Goal: Task Accomplishment & Management: Manage account settings

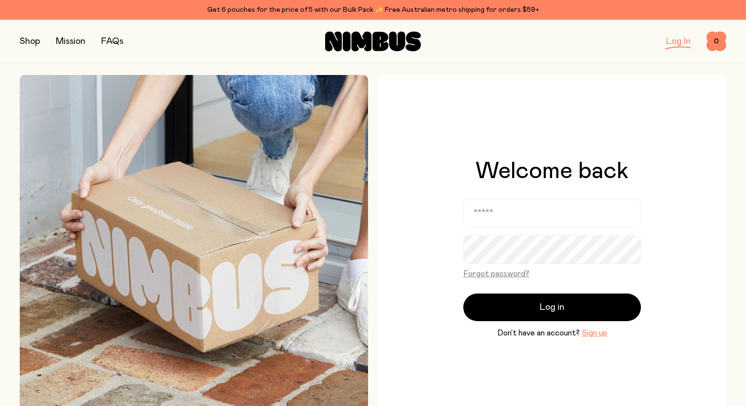
click at [677, 47] on div "Log In" at bounding box center [678, 42] width 25 height 14
click at [535, 208] on input "email" at bounding box center [552, 213] width 178 height 29
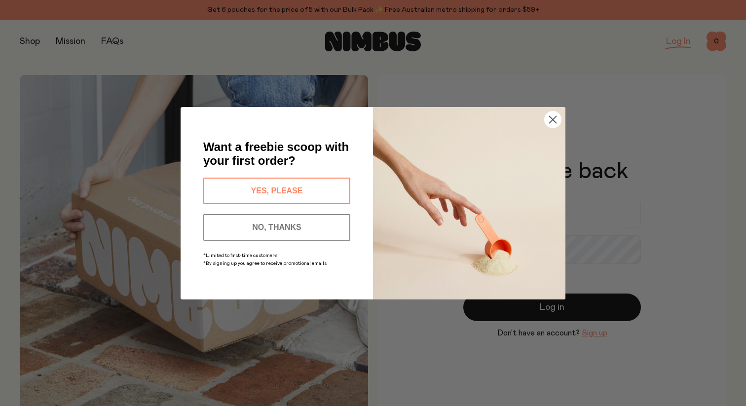
click at [550, 114] on circle "Close dialog" at bounding box center [553, 119] width 16 height 16
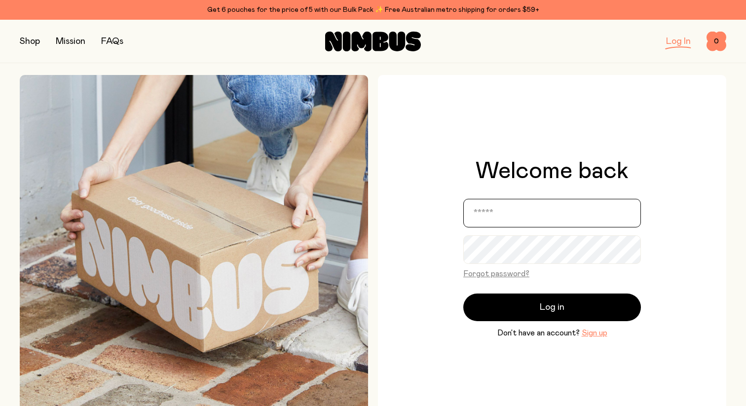
click at [513, 215] on input "email" at bounding box center [552, 213] width 178 height 29
type input "**********"
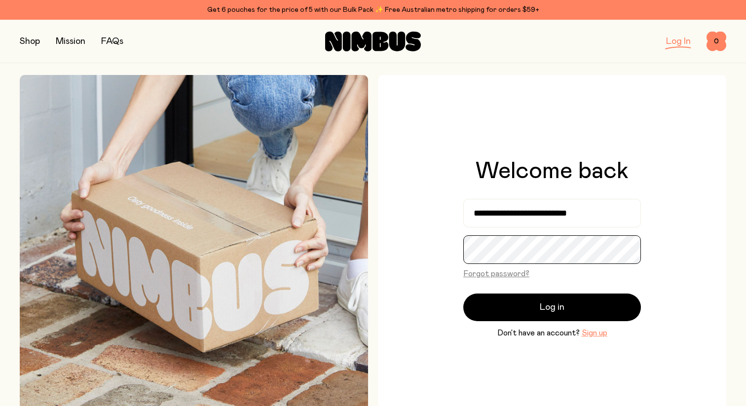
click at [463, 293] on button "Log in" at bounding box center [552, 307] width 178 height 28
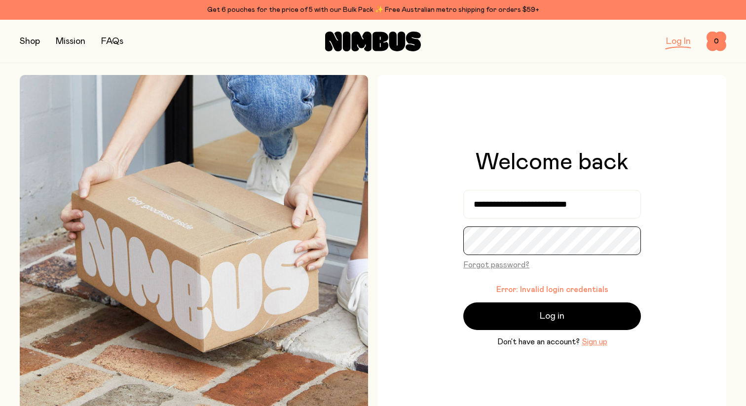
click at [463, 302] on button "Log in" at bounding box center [552, 316] width 178 height 28
click at [499, 265] on button "Forgot password?" at bounding box center [496, 265] width 66 height 12
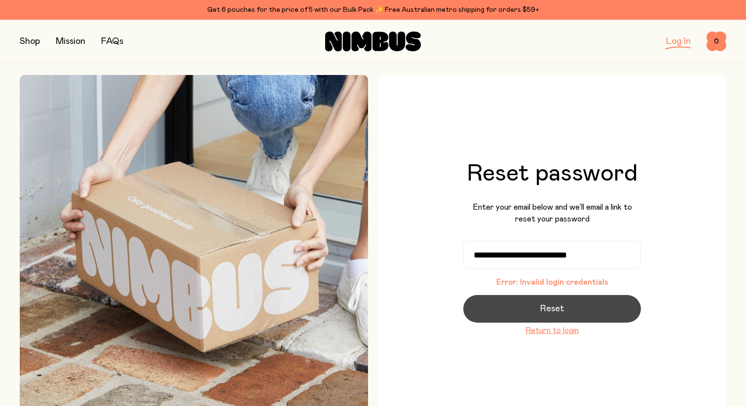
click at [571, 307] on button "Reset" at bounding box center [552, 309] width 178 height 28
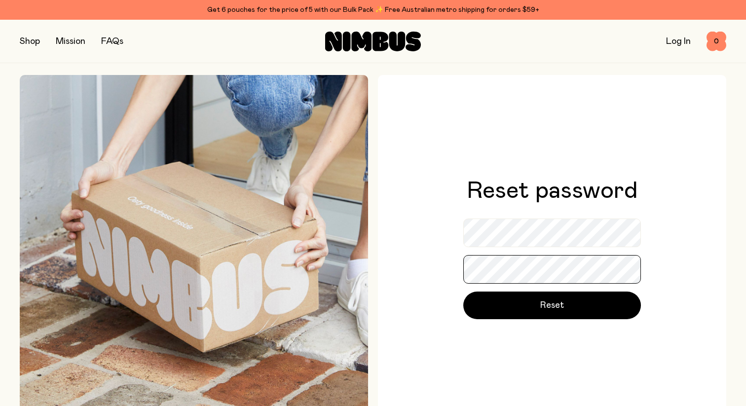
click at [463, 292] on button "Reset" at bounding box center [552, 306] width 178 height 28
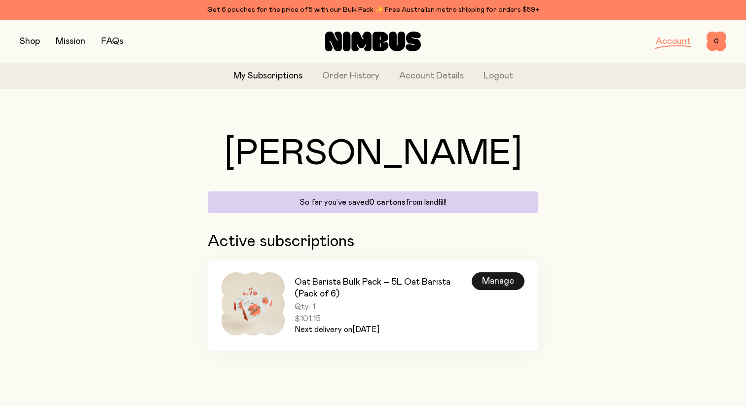
click at [494, 276] on div "Manage" at bounding box center [498, 281] width 53 height 18
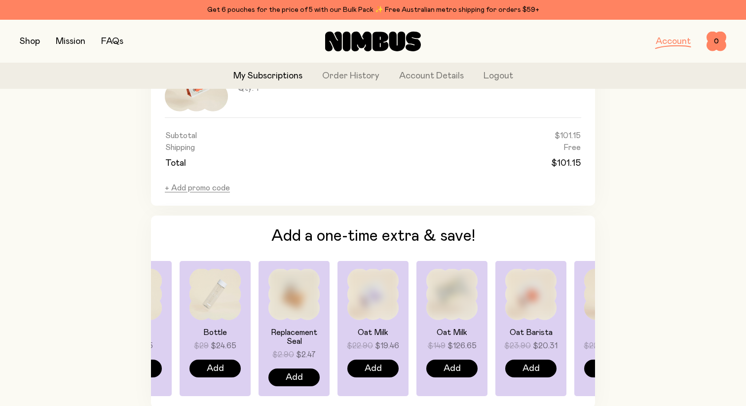
scroll to position [752, 0]
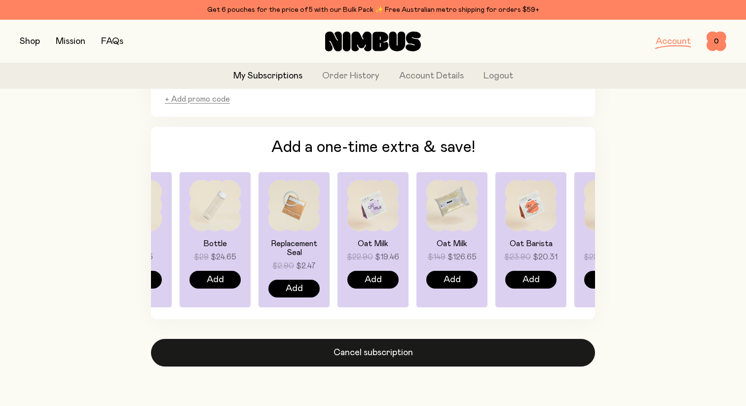
click at [346, 354] on button "Cancel subscription" at bounding box center [373, 353] width 444 height 28
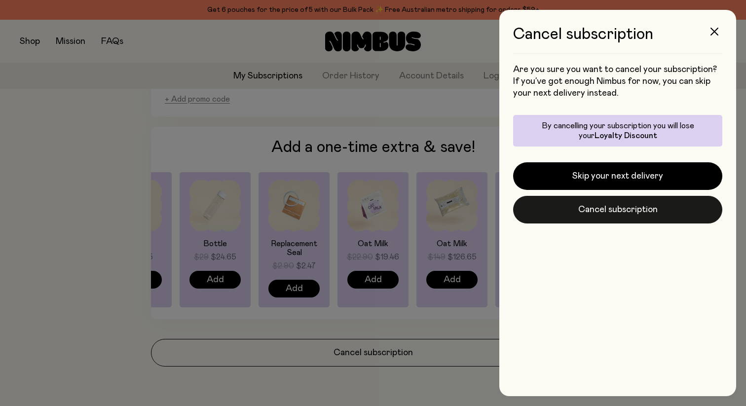
click at [644, 216] on button "Cancel subscription" at bounding box center [617, 210] width 209 height 28
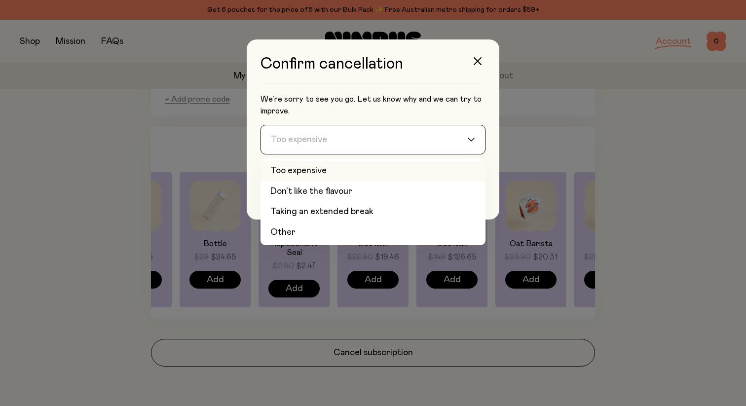
click at [354, 141] on input "Search for option" at bounding box center [366, 139] width 199 height 29
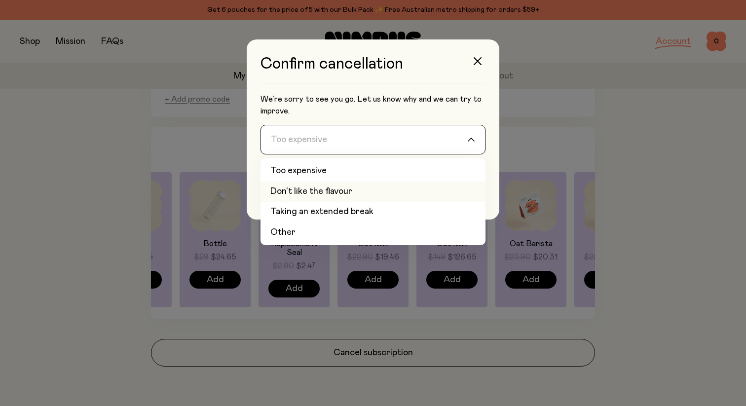
click at [353, 191] on li "Don't like the flavour" at bounding box center [372, 192] width 225 height 21
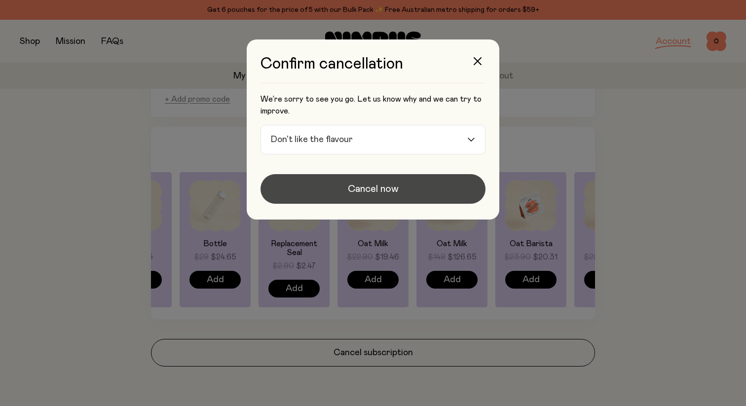
click at [354, 190] on span "Cancel now" at bounding box center [373, 189] width 51 height 14
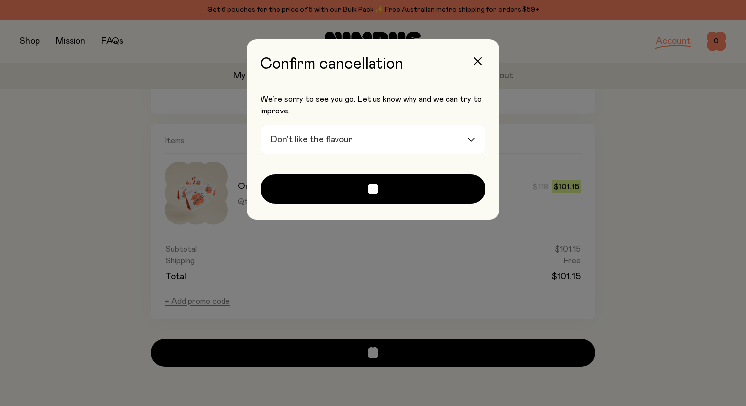
scroll to position [345, 0]
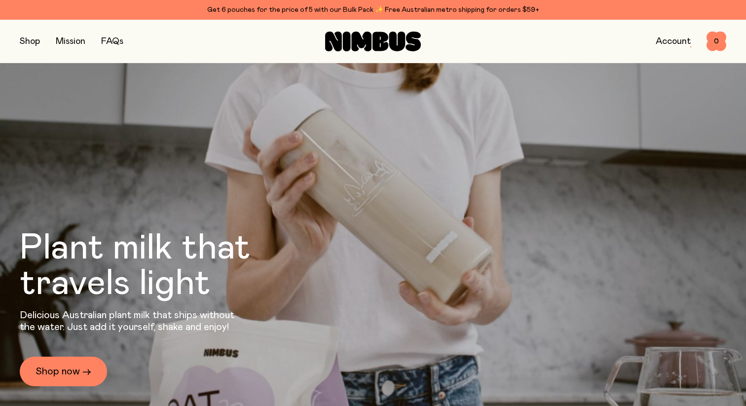
click at [671, 43] on link "Account" at bounding box center [673, 41] width 35 height 9
